Goal: Navigation & Orientation: Find specific page/section

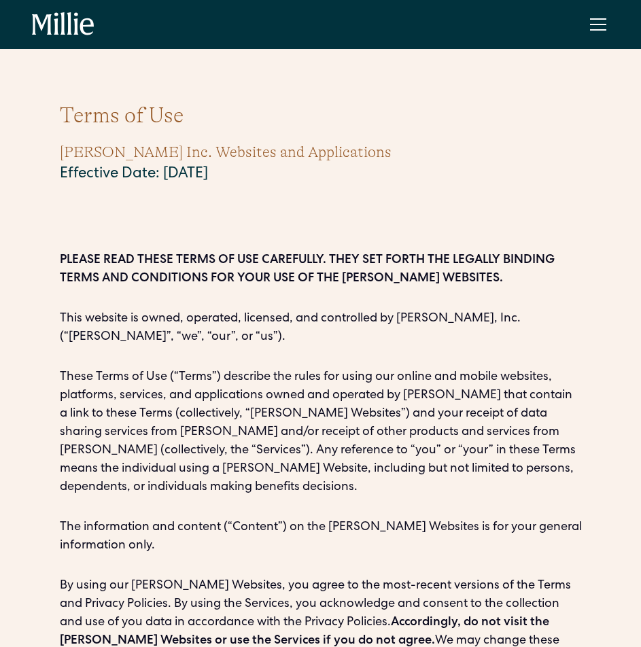
scroll to position [4908, 0]
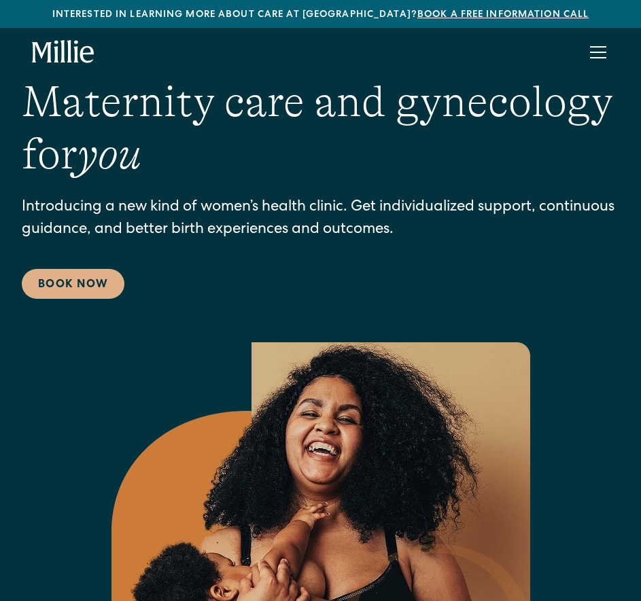
click at [238, 52] on div "About Services Maternity Gynecology Classes & Other Support Locations Berkeley …" at bounding box center [320, 52] width 577 height 33
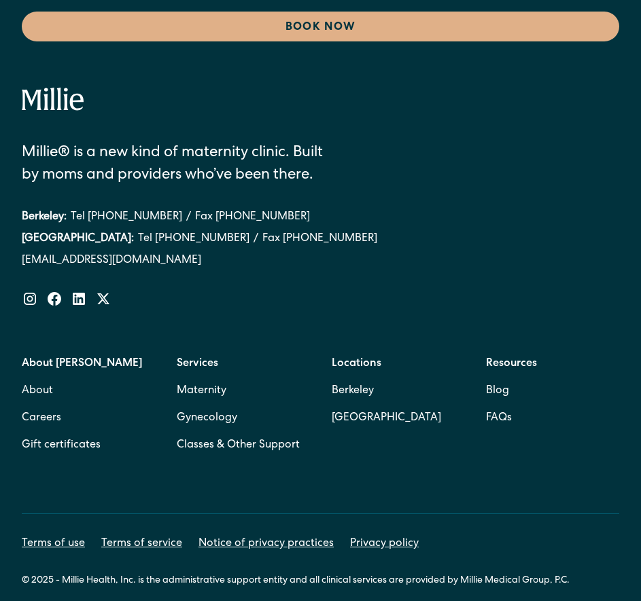
scroll to position [8100, 0]
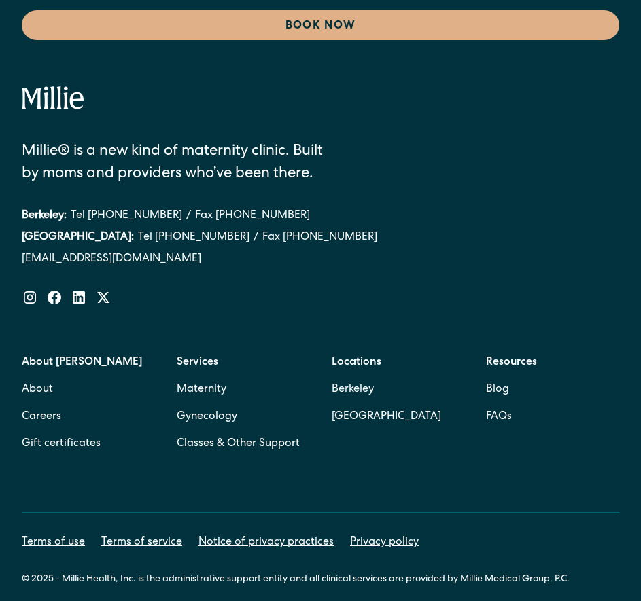
click at [55, 535] on link "Terms of use" at bounding box center [53, 543] width 63 height 16
click at [78, 573] on div "© 2025 - Millie Health, Inc. is the administrative support entity and all clini…" at bounding box center [295, 580] width 547 height 14
drag, startPoint x: 78, startPoint y: 559, endPoint x: 136, endPoint y: 567, distance: 58.2
click at [136, 573] on div "© 2025 - Millie Health, Inc. is the administrative support entity and all clini…" at bounding box center [295, 580] width 547 height 14
copy div "Millie Health, Inc."
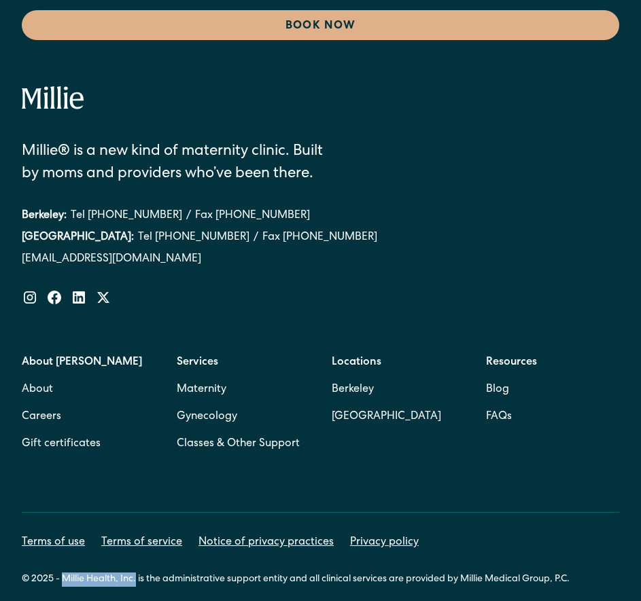
click at [64, 535] on link "Terms of use" at bounding box center [53, 543] width 63 height 16
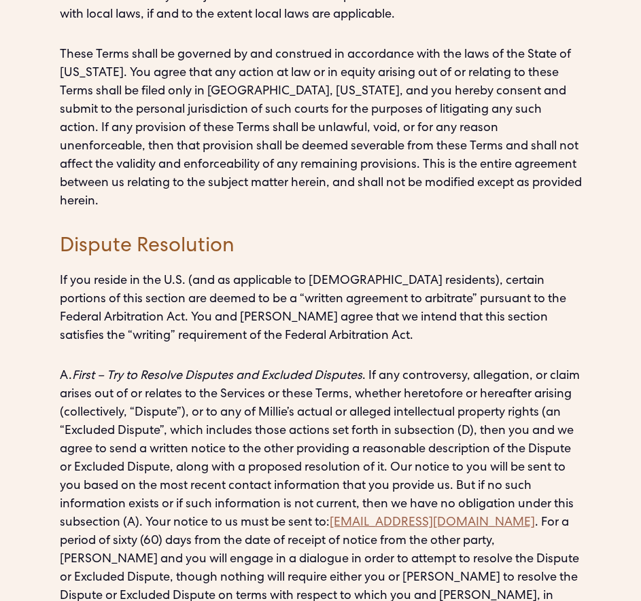
scroll to position [5542, 0]
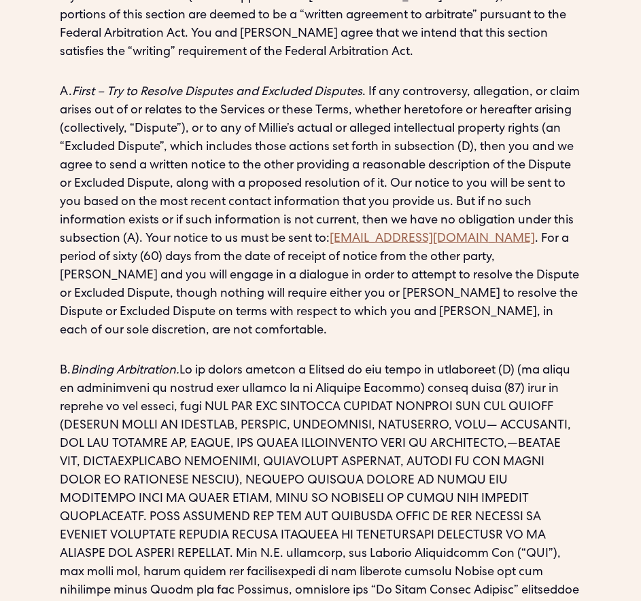
click at [325, 362] on p "B. Binding Arbitration." at bounding box center [321, 545] width 522 height 367
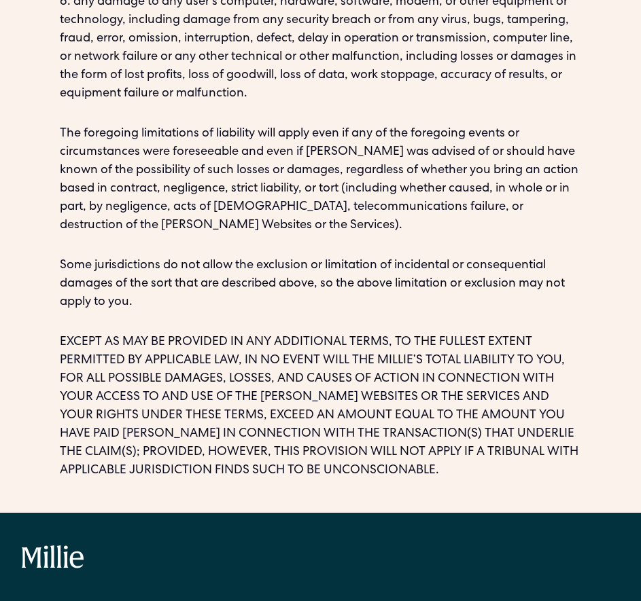
drag, startPoint x: 14, startPoint y: 297, endPoint x: 139, endPoint y: 310, distance: 125.0
copy div "[EMAIL_ADDRESS][DOMAIN_NAME]"
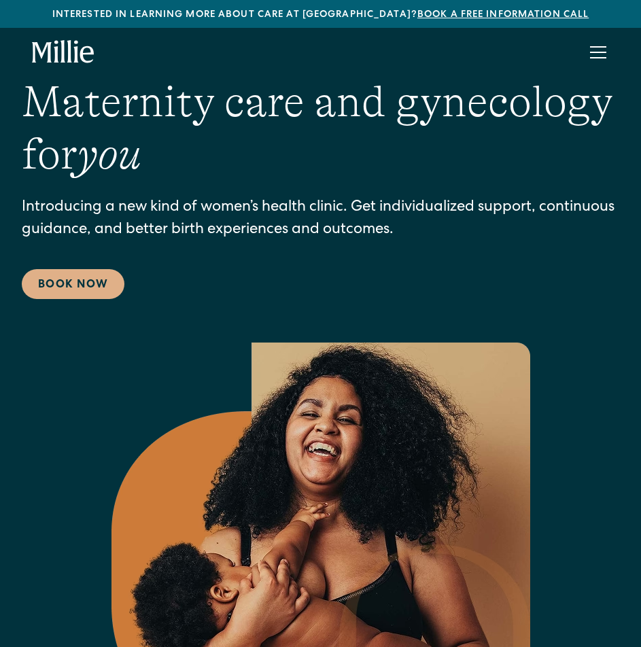
click at [296, 310] on div "Maternity care and gynecology for you Introducing a new kind of women’s health …" at bounding box center [320, 426] width 597 height 701
click at [597, 54] on div "menu" at bounding box center [597, 52] width 33 height 33
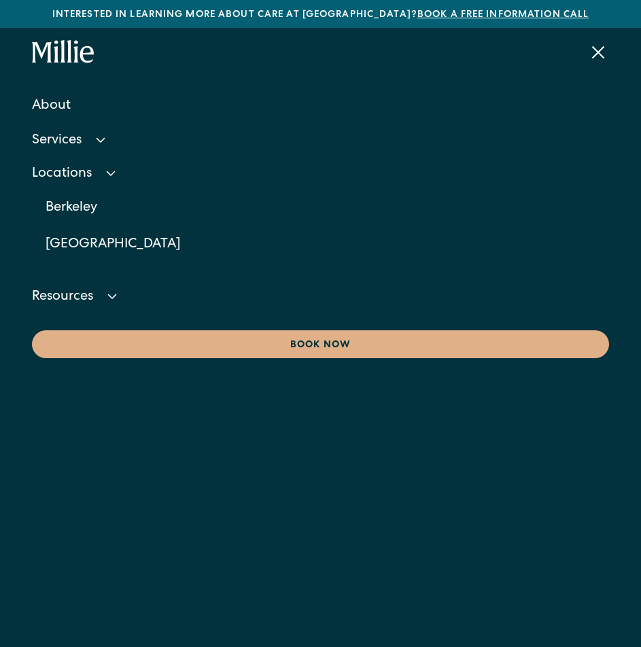
click at [86, 124] on div "Locations" at bounding box center [320, 174] width 577 height 31
click at [86, 124] on div "Resources" at bounding box center [320, 207] width 577 height 31
click at [120, 124] on icon at bounding box center [112, 206] width 16 height 16
click at [81, 124] on div "Locations" at bounding box center [320, 174] width 577 height 31
click at [67, 124] on link "Blog" at bounding box center [327, 241] width 563 height 37
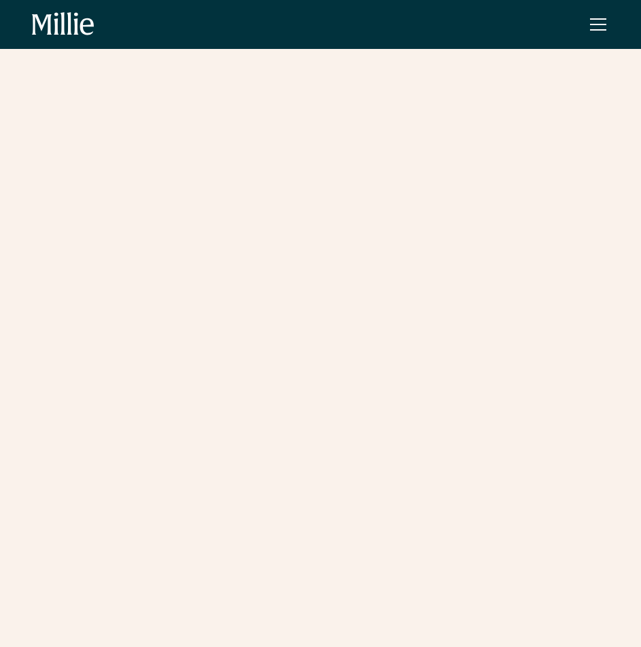
click at [71, 130] on h1 "The [PERSON_NAME] blog" at bounding box center [272, 136] width 466 height 105
